Goal: Information Seeking & Learning: Find specific fact

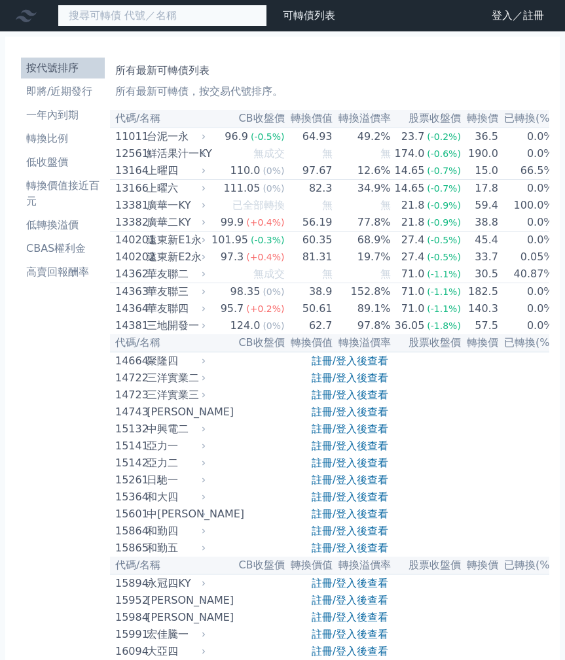
click at [132, 19] on input at bounding box center [162, 16] width 209 height 22
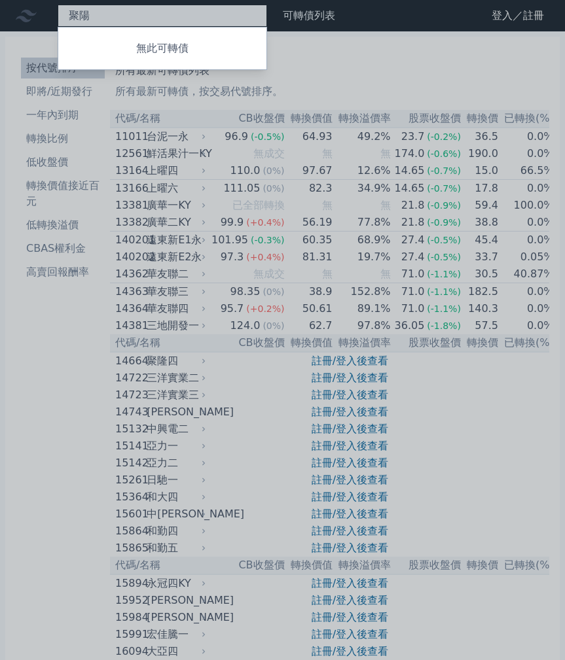
type input "聚陽"
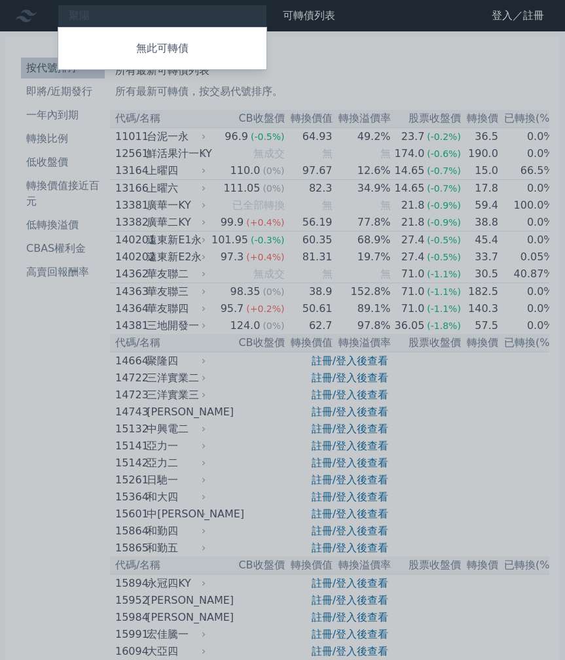
click at [90, 99] on div at bounding box center [282, 330] width 565 height 660
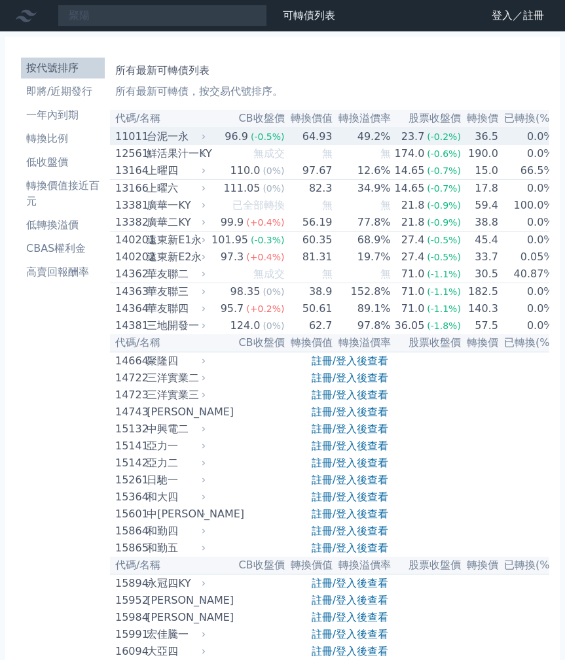
click at [151, 139] on div "台泥一永" at bounding box center [175, 137] width 56 height 16
